Goal: Task Accomplishment & Management: Manage account settings

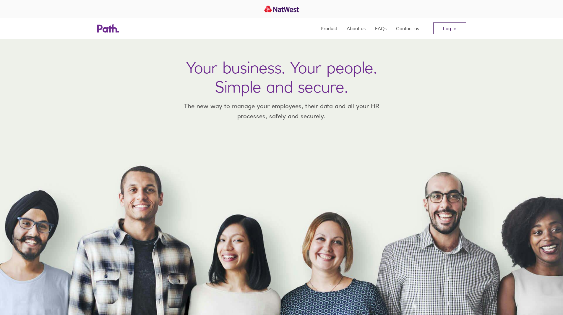
click at [460, 24] on link "Log in" at bounding box center [450, 28] width 33 height 12
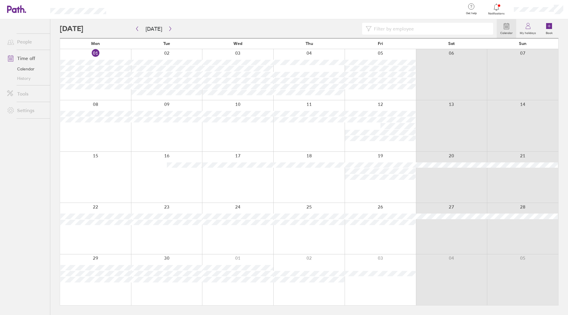
click at [104, 28] on div at bounding box center [278, 29] width 437 height 12
click at [84, 28] on div at bounding box center [278, 29] width 437 height 12
click at [31, 67] on link "Calendar" at bounding box center [26, 68] width 48 height 9
click at [18, 67] on link "Calendar" at bounding box center [26, 68] width 48 height 9
click at [167, 31] on button "button" at bounding box center [170, 29] width 7 height 10
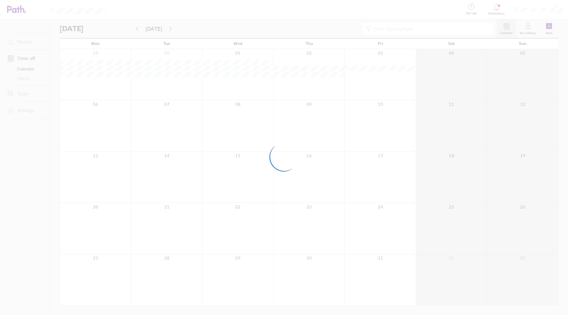
click at [521, 30] on div at bounding box center [284, 157] width 568 height 315
